Goal: Task Accomplishment & Management: Manage account settings

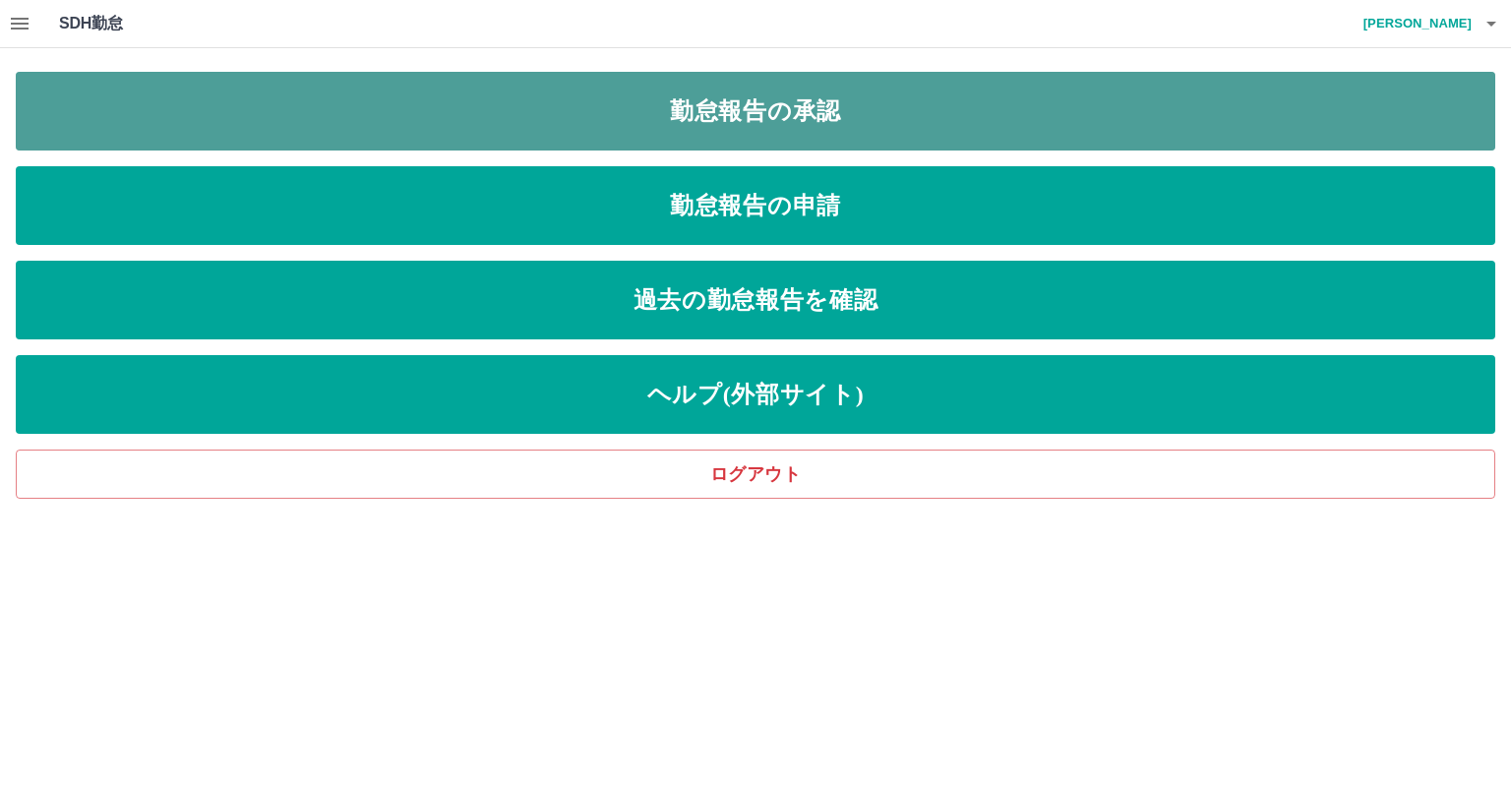
click at [888, 129] on link "勤怠報告の承認" at bounding box center [756, 111] width 1480 height 79
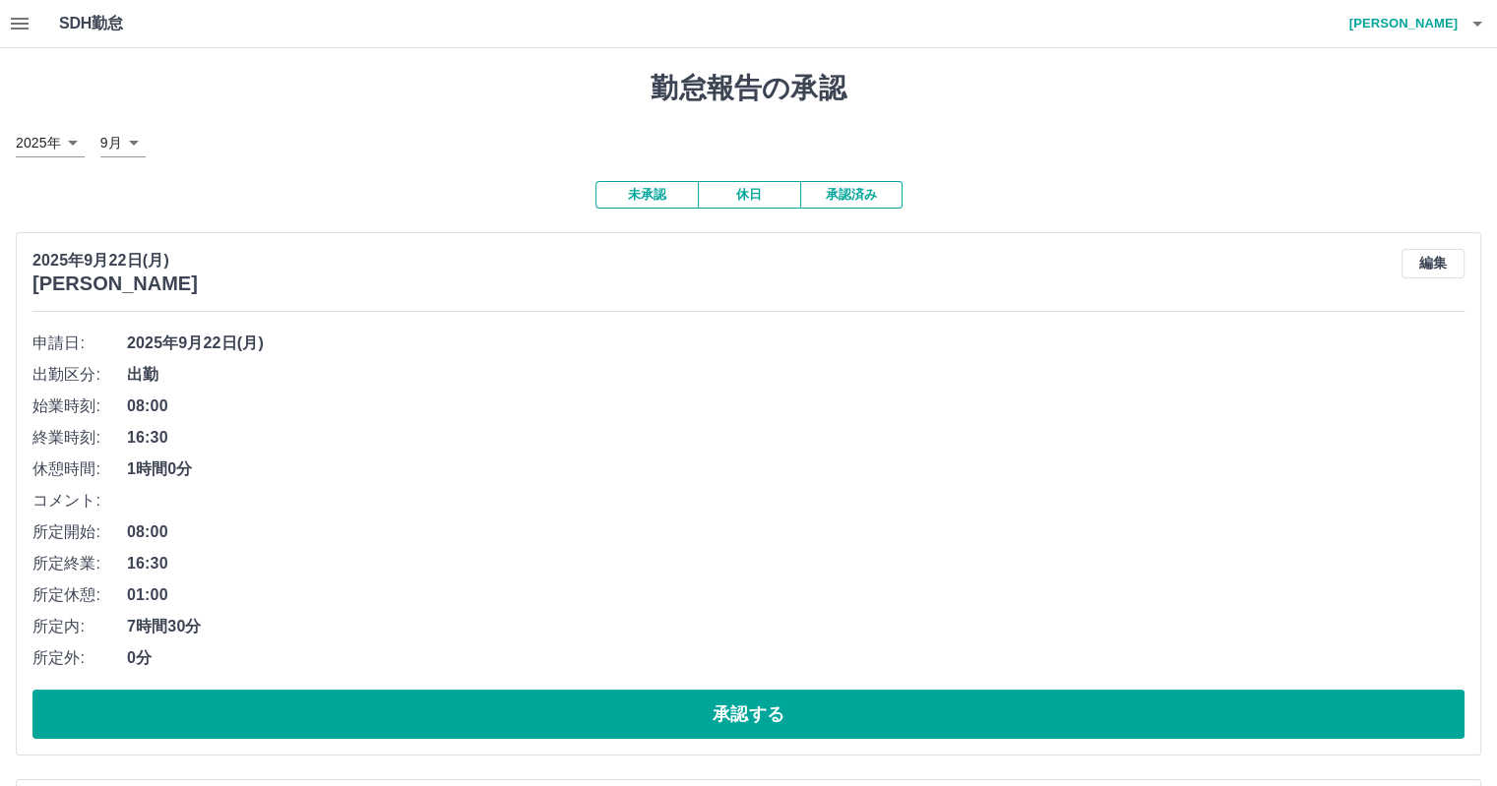
click at [29, 22] on icon "button" at bounding box center [20, 24] width 24 height 24
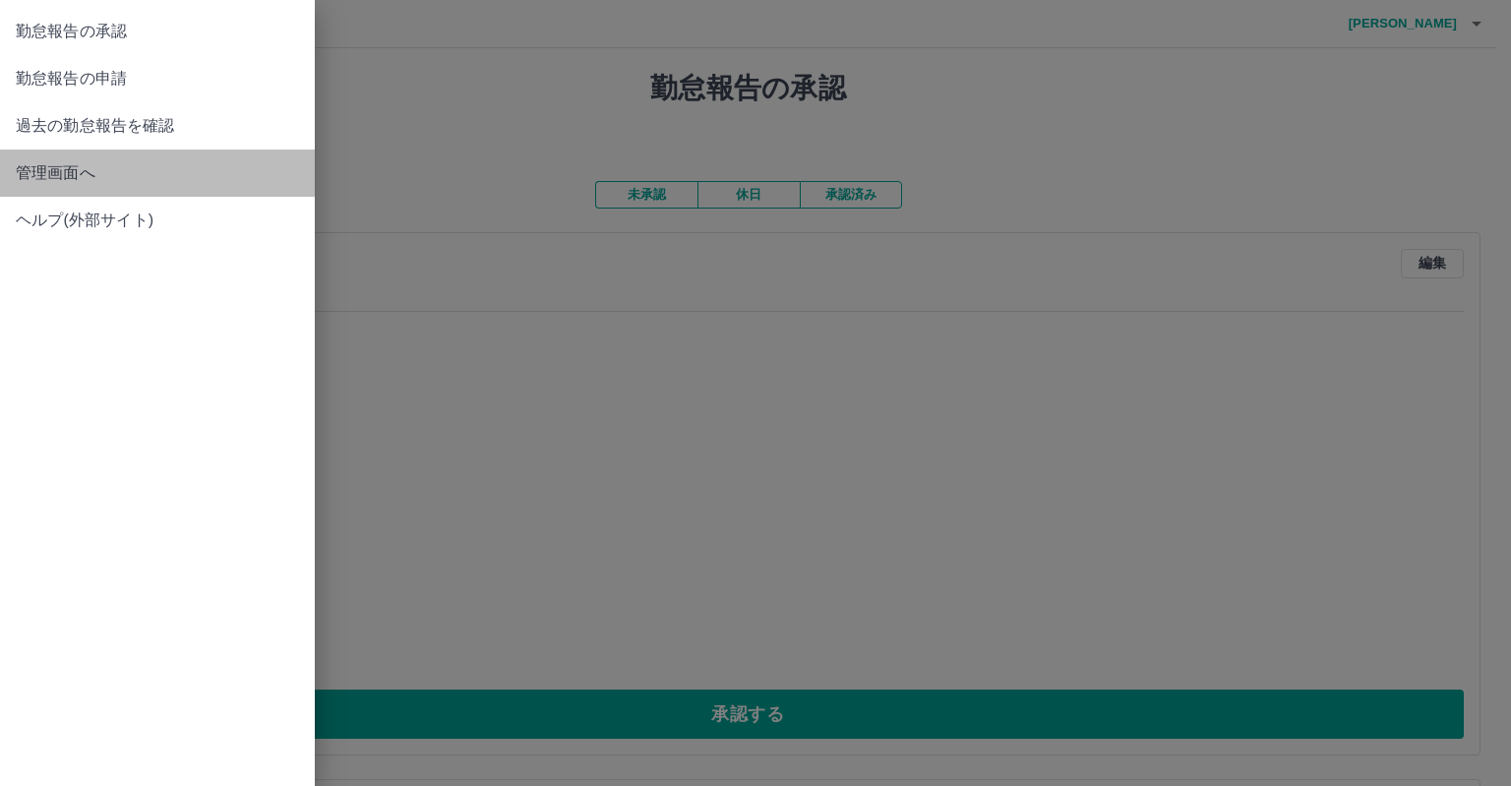
click at [99, 177] on span "管理画面へ" at bounding box center [157, 173] width 283 height 24
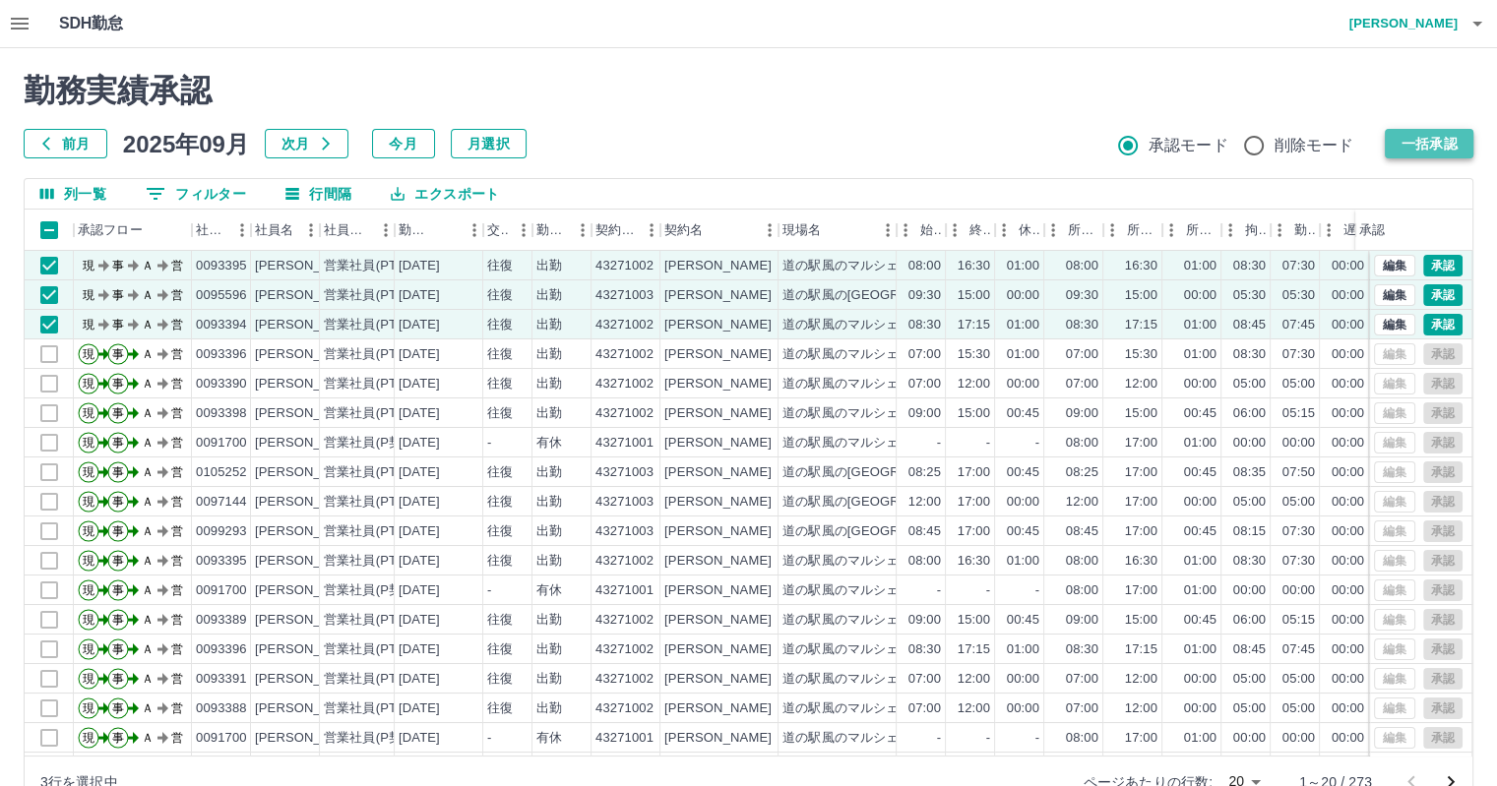
click at [1429, 155] on button "一括承認" at bounding box center [1428, 144] width 89 height 30
click at [1429, 154] on button "一括承認" at bounding box center [1428, 144] width 89 height 30
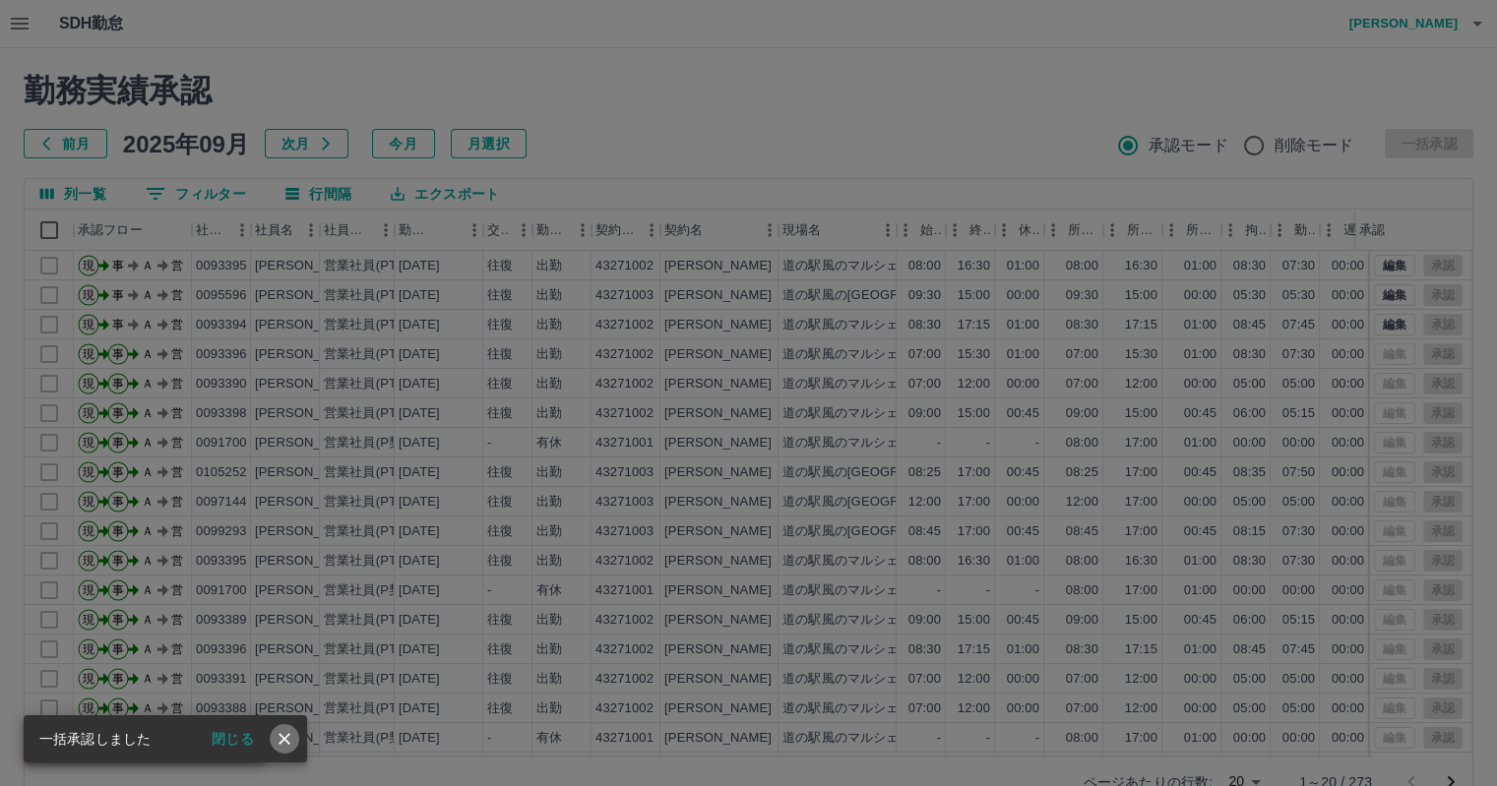
click at [286, 736] on icon "close" at bounding box center [284, 739] width 12 height 12
